Goal: Task Accomplishment & Management: Manage account settings

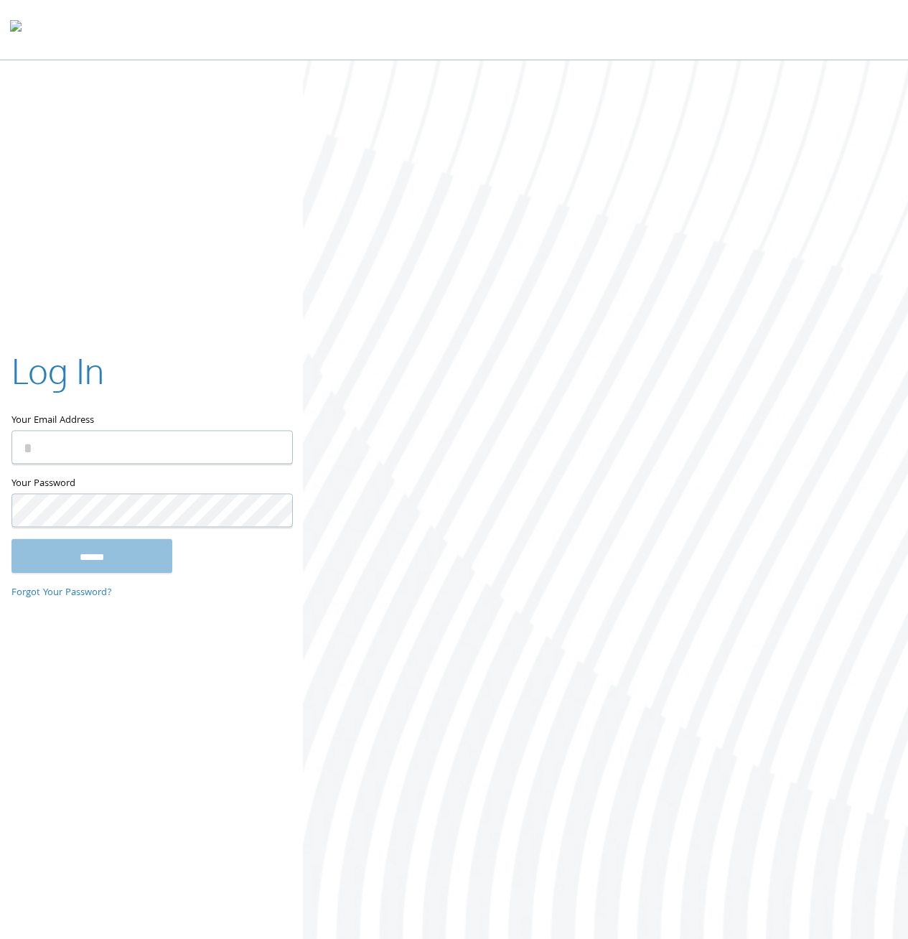
type input "**********"
click at [57, 551] on input "******" at bounding box center [91, 556] width 161 height 34
